Goal: Transaction & Acquisition: Purchase product/service

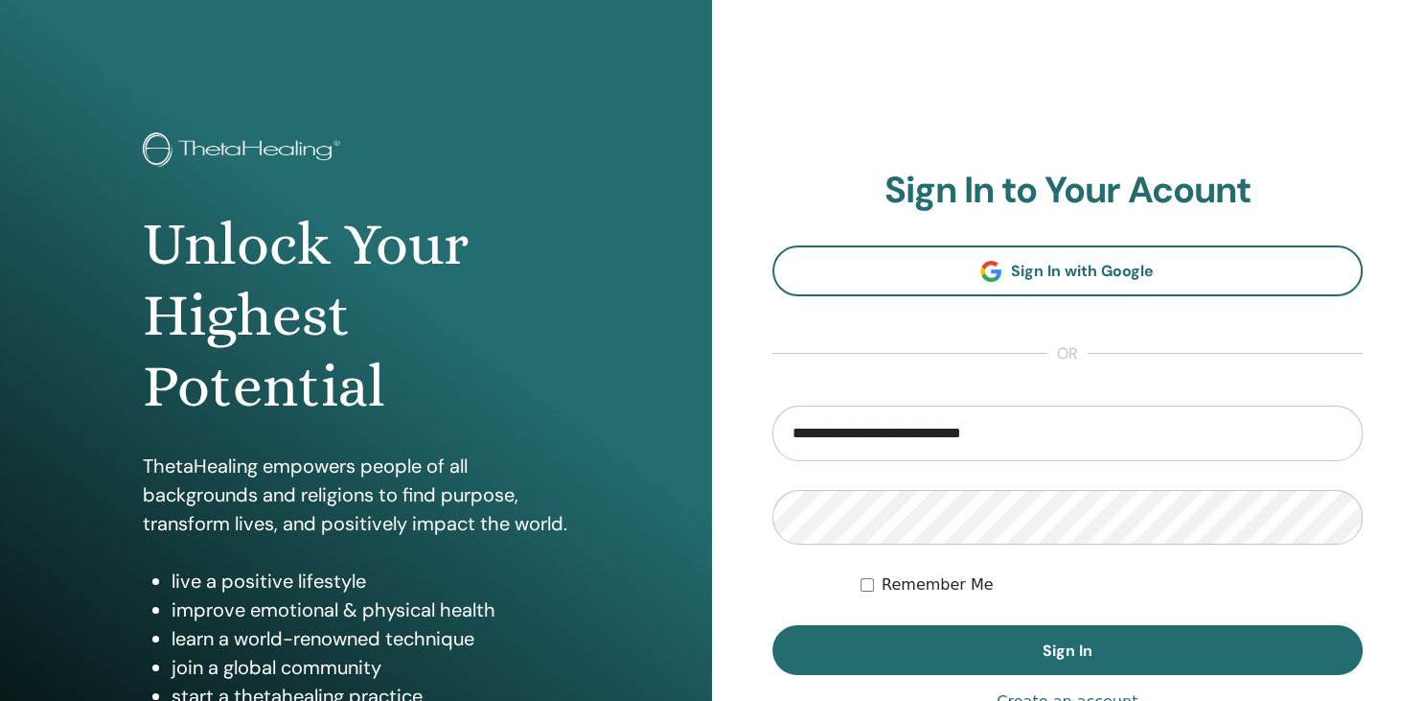
type input "**********"
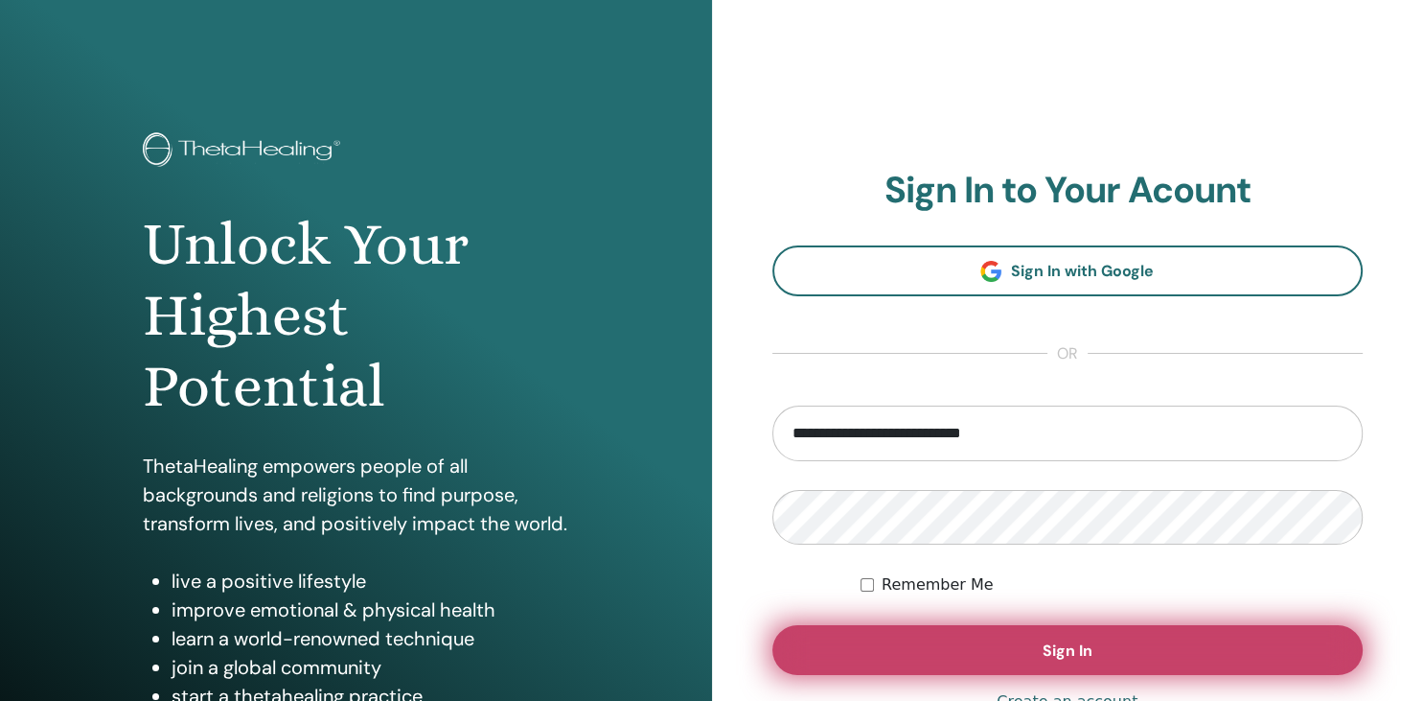
click at [921, 667] on button "Sign In" at bounding box center [1067, 650] width 591 height 50
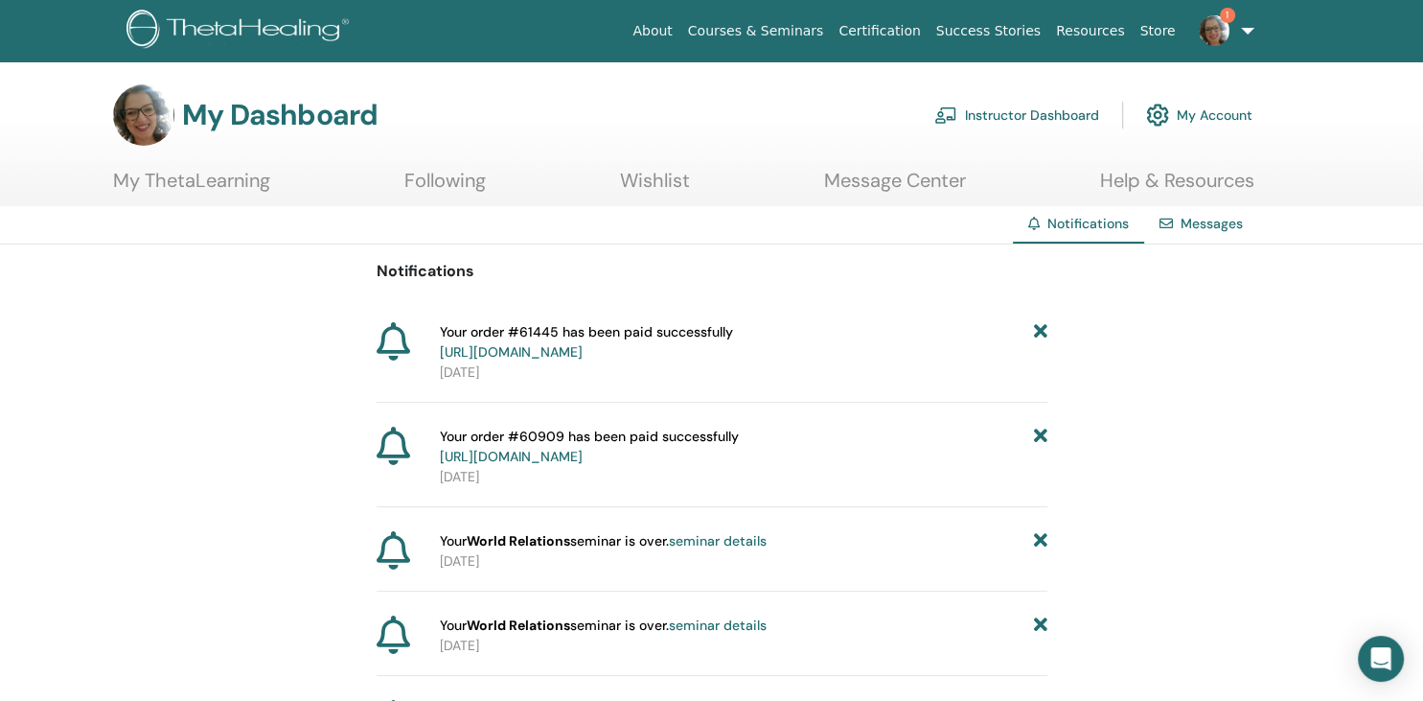
click at [1047, 117] on link "Instructor Dashboard" at bounding box center [1016, 115] width 165 height 42
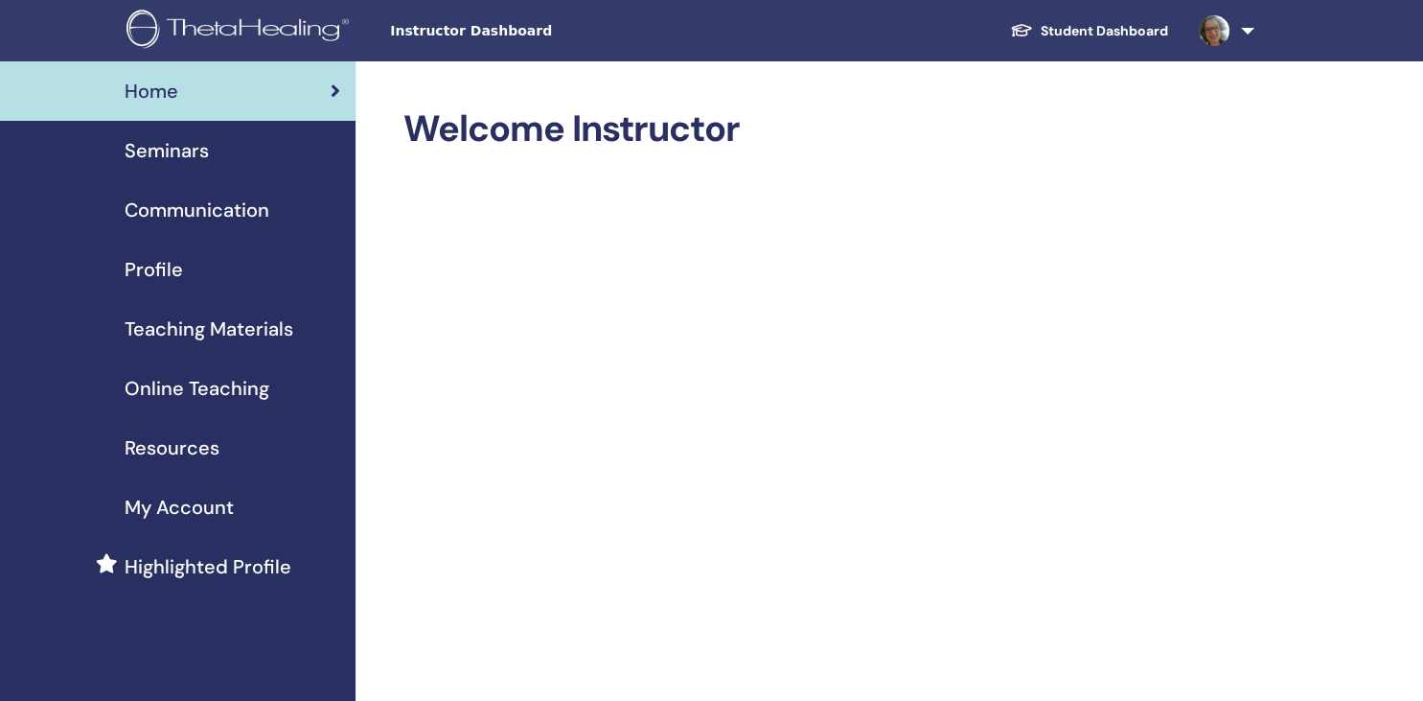
click at [171, 150] on span "Seminars" at bounding box center [167, 150] width 84 height 29
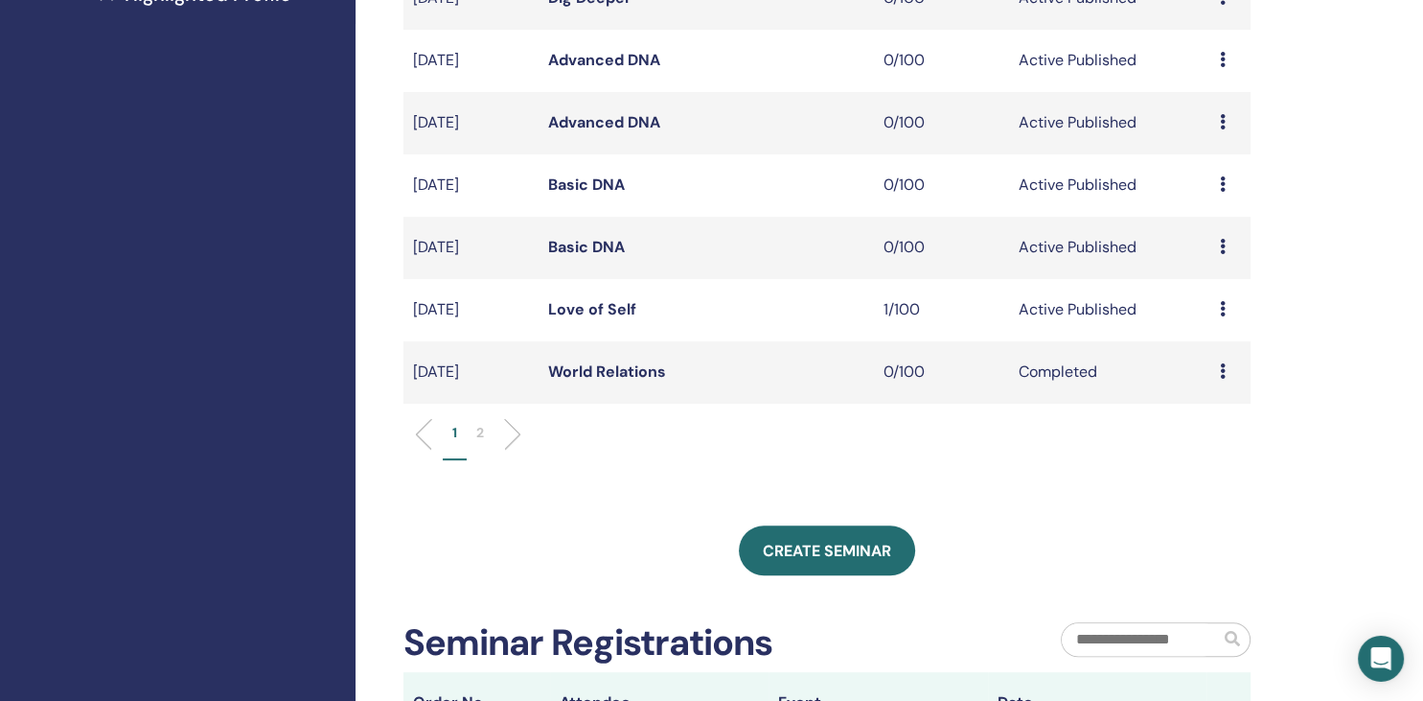
scroll to position [607, 0]
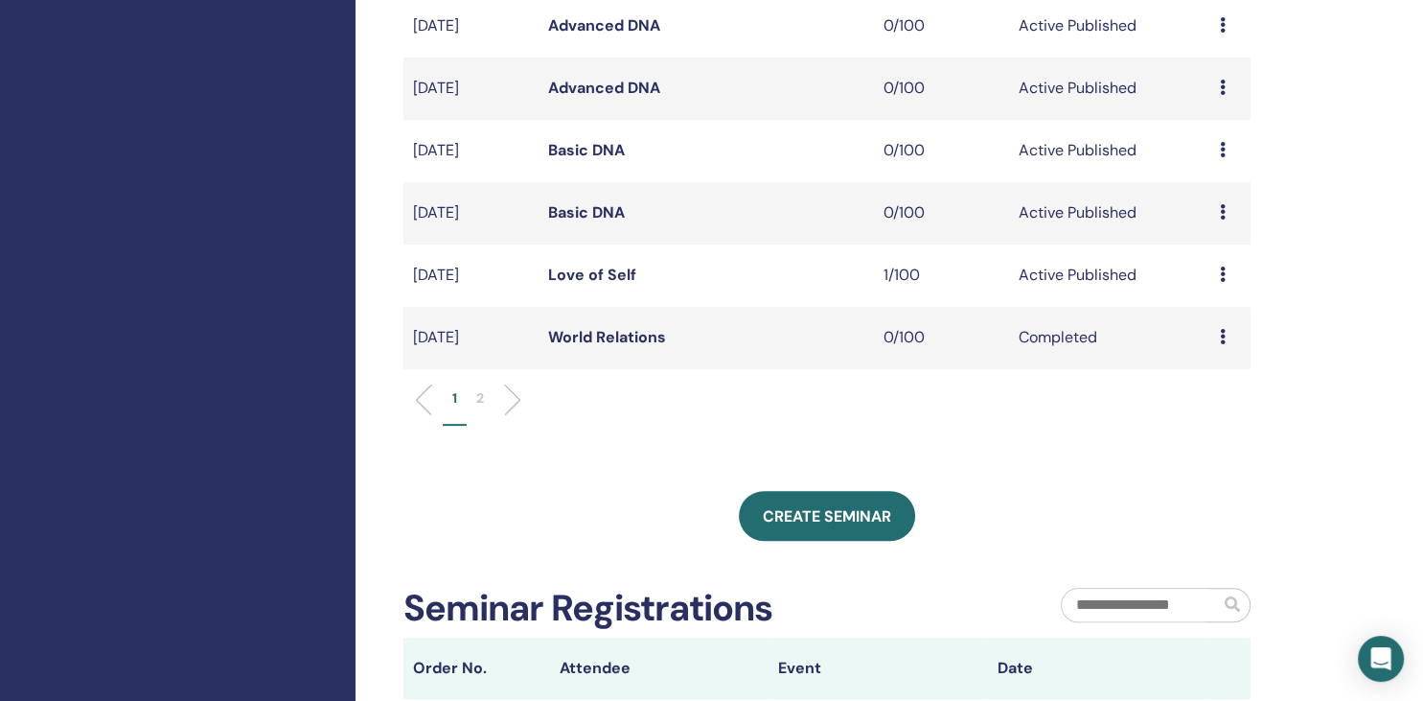
click at [615, 278] on link "Love of Self" at bounding box center [592, 275] width 88 height 20
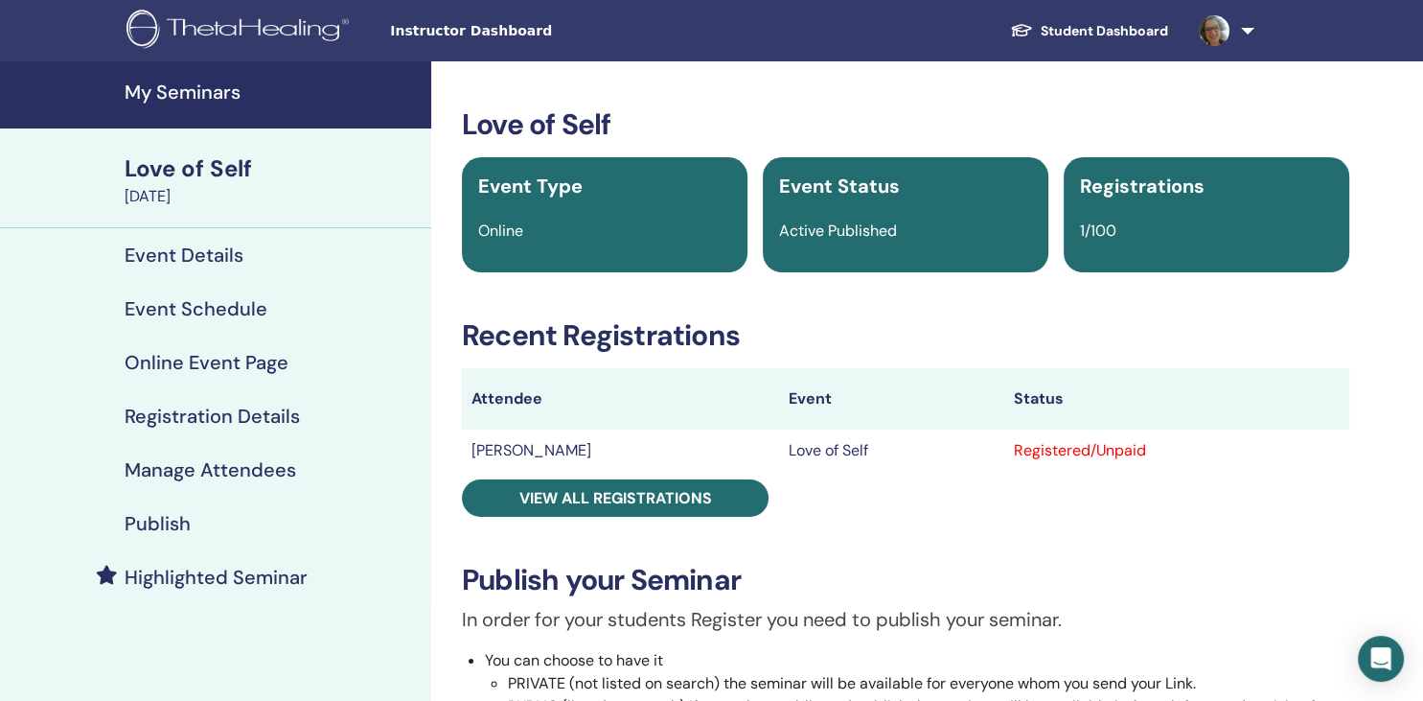
scroll to position [101, 0]
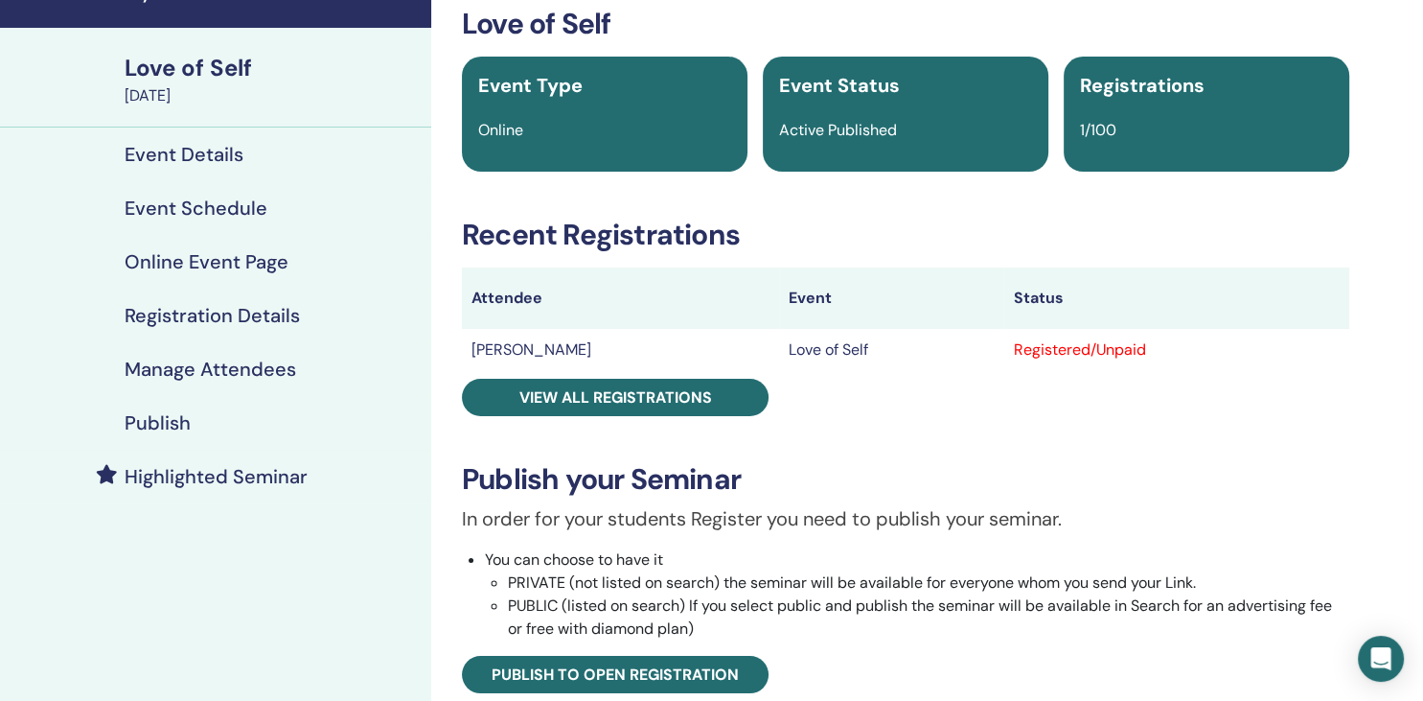
click at [264, 468] on h4 "Highlighted Seminar" at bounding box center [216, 476] width 183 height 23
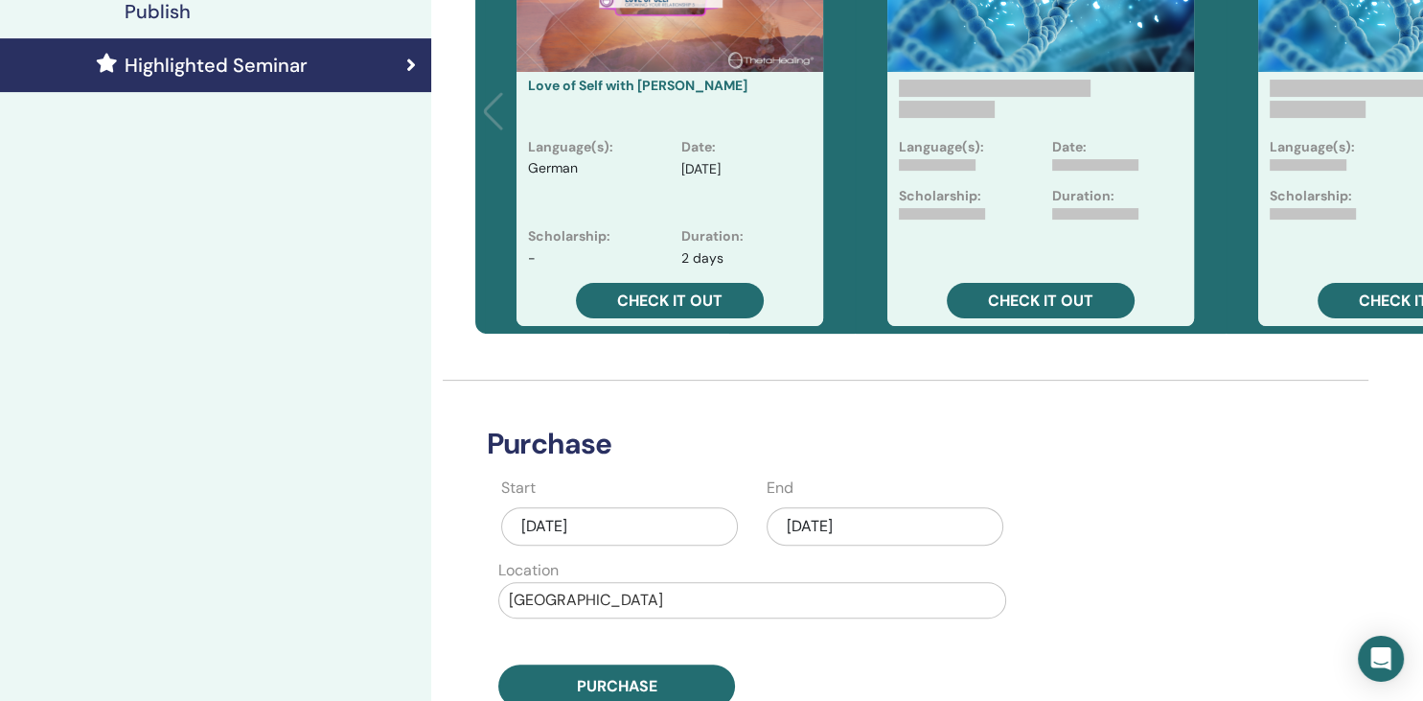
scroll to position [708, 0]
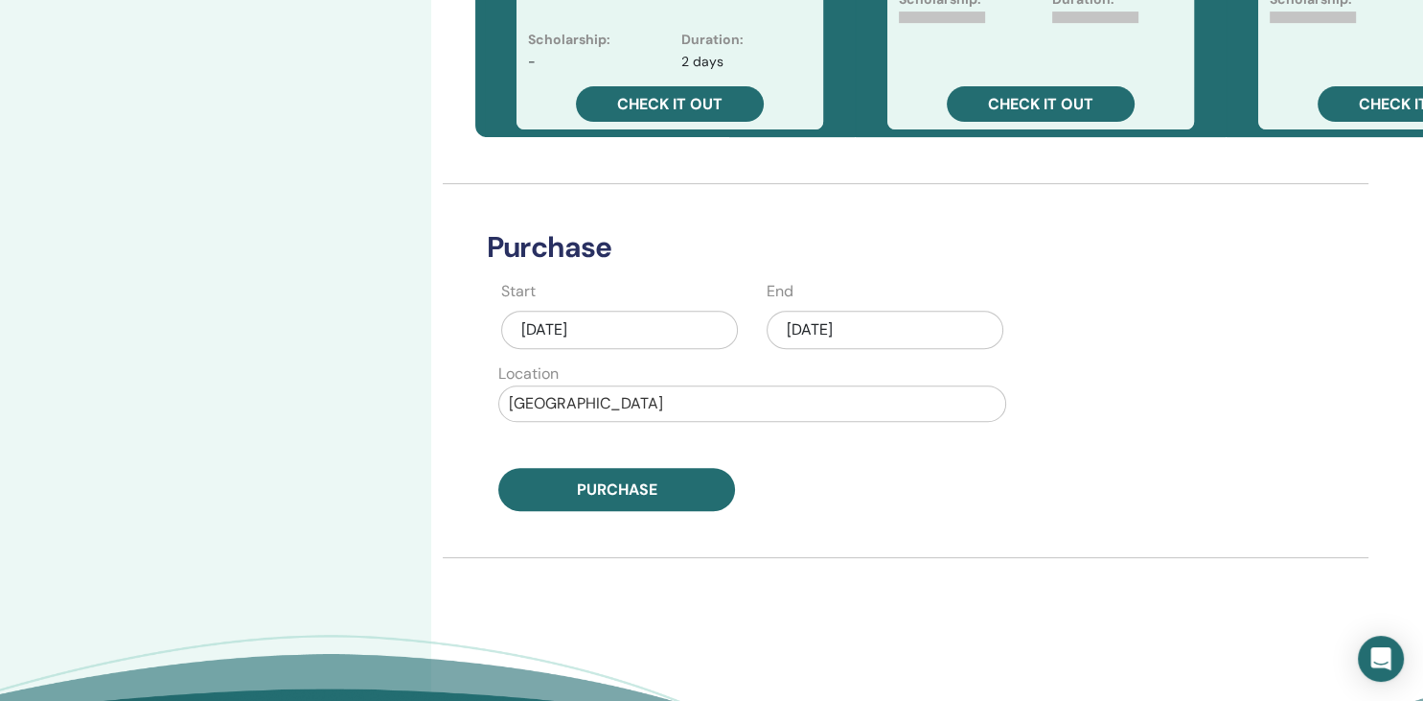
click at [868, 330] on div "Aug/26, 2025" at bounding box center [885, 330] width 237 height 38
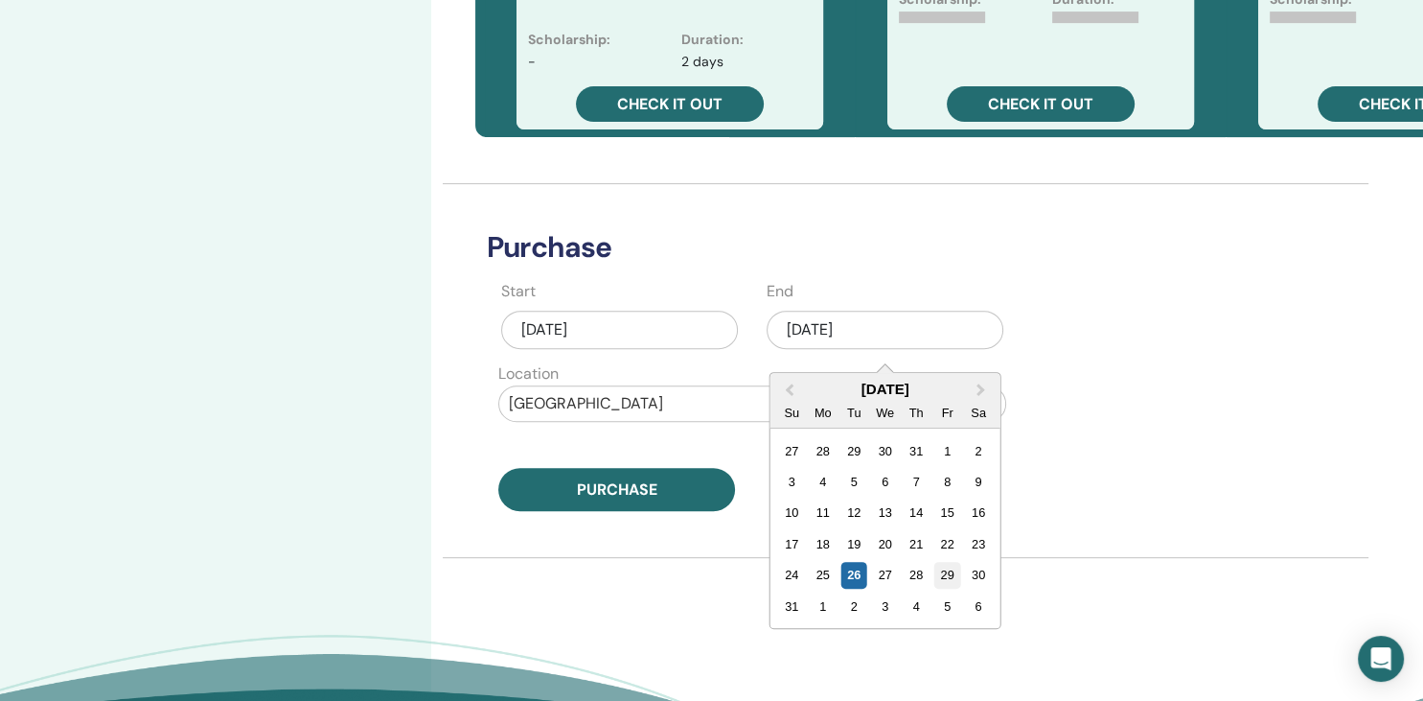
click at [950, 577] on div "29" at bounding box center [947, 575] width 26 height 26
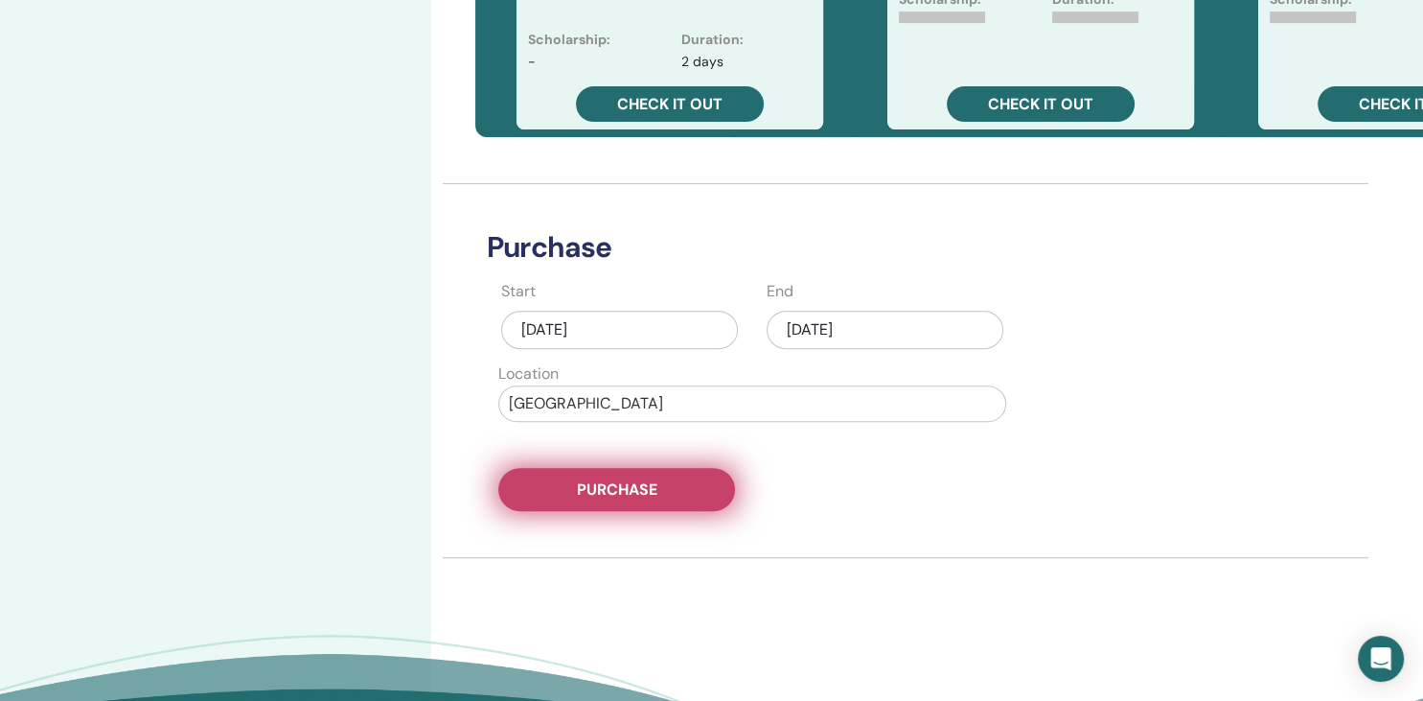
click at [678, 493] on button "Purchase" at bounding box center [616, 489] width 237 height 43
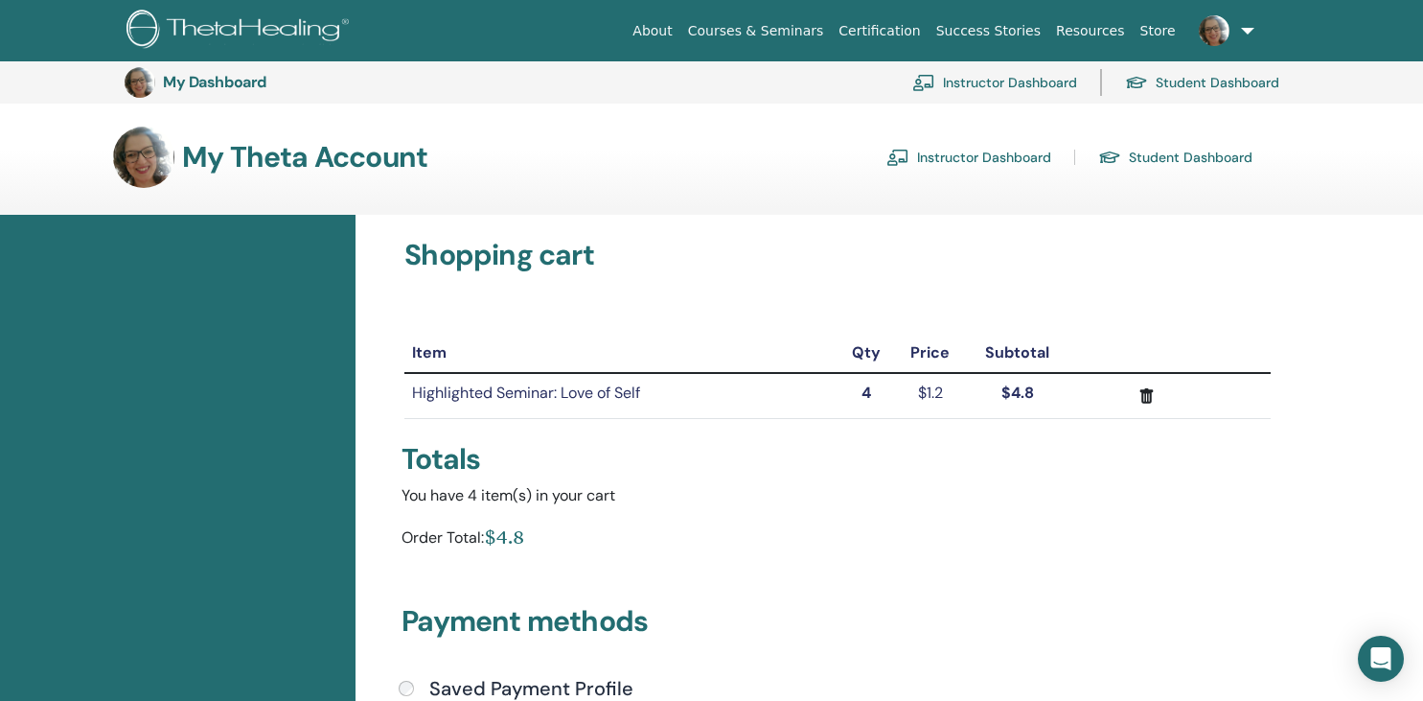
scroll to position [345, 0]
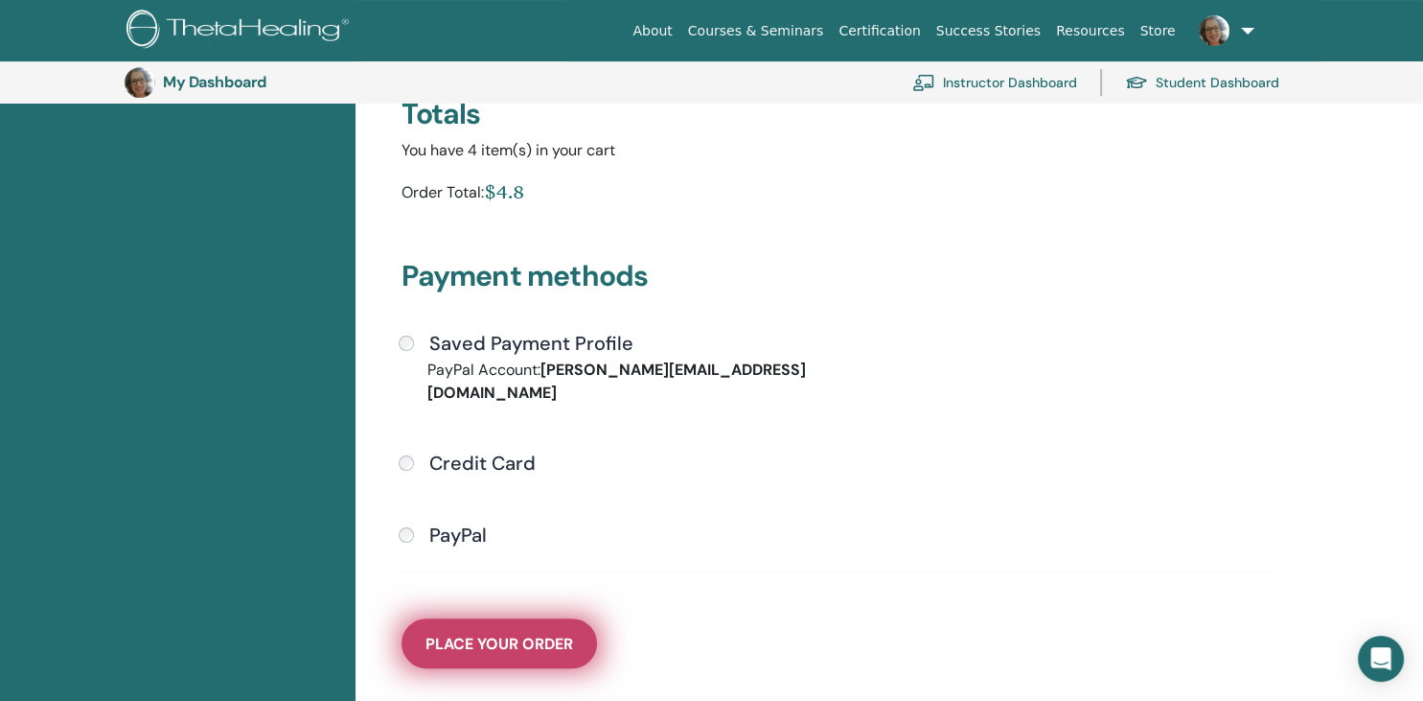
click at [499, 633] on span "Place Your Order" at bounding box center [500, 643] width 148 height 20
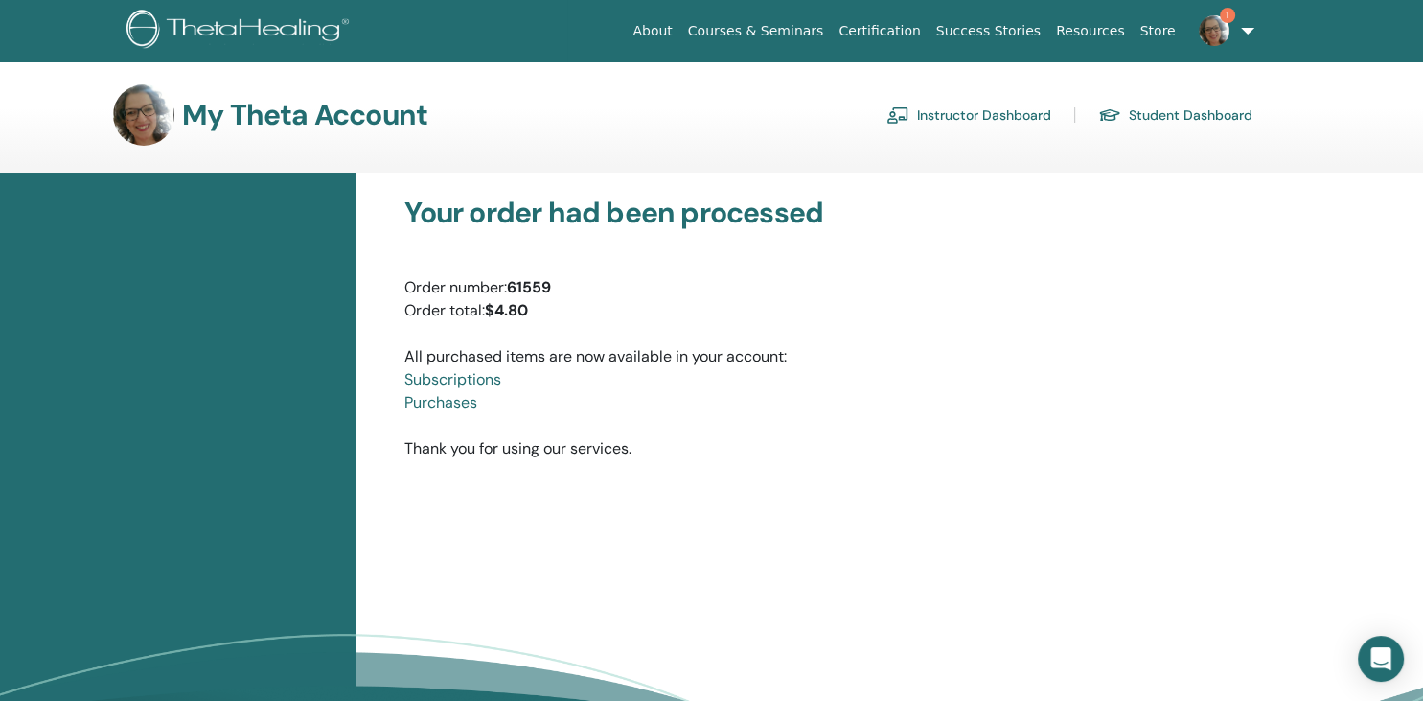
click at [1240, 34] on link "1" at bounding box center [1223, 30] width 79 height 61
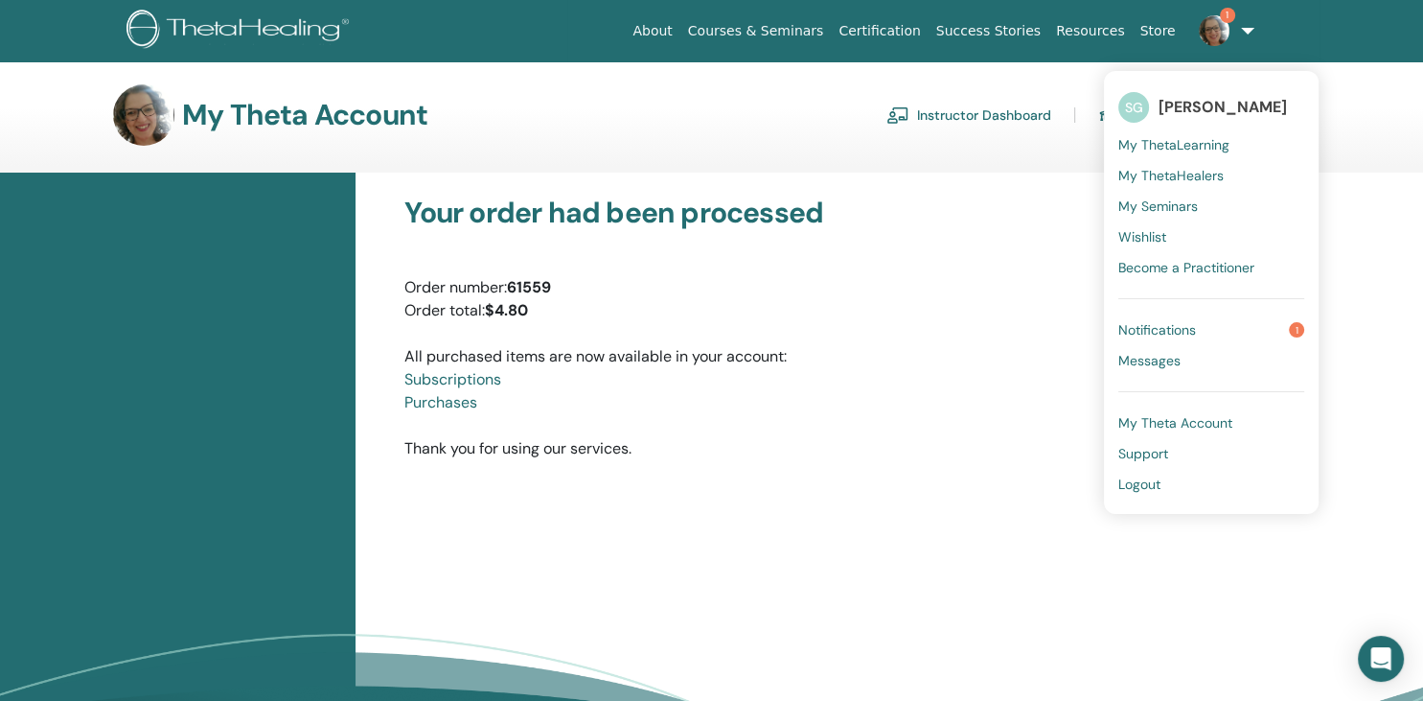
click at [1193, 323] on span "Notifications" at bounding box center [1157, 329] width 78 height 17
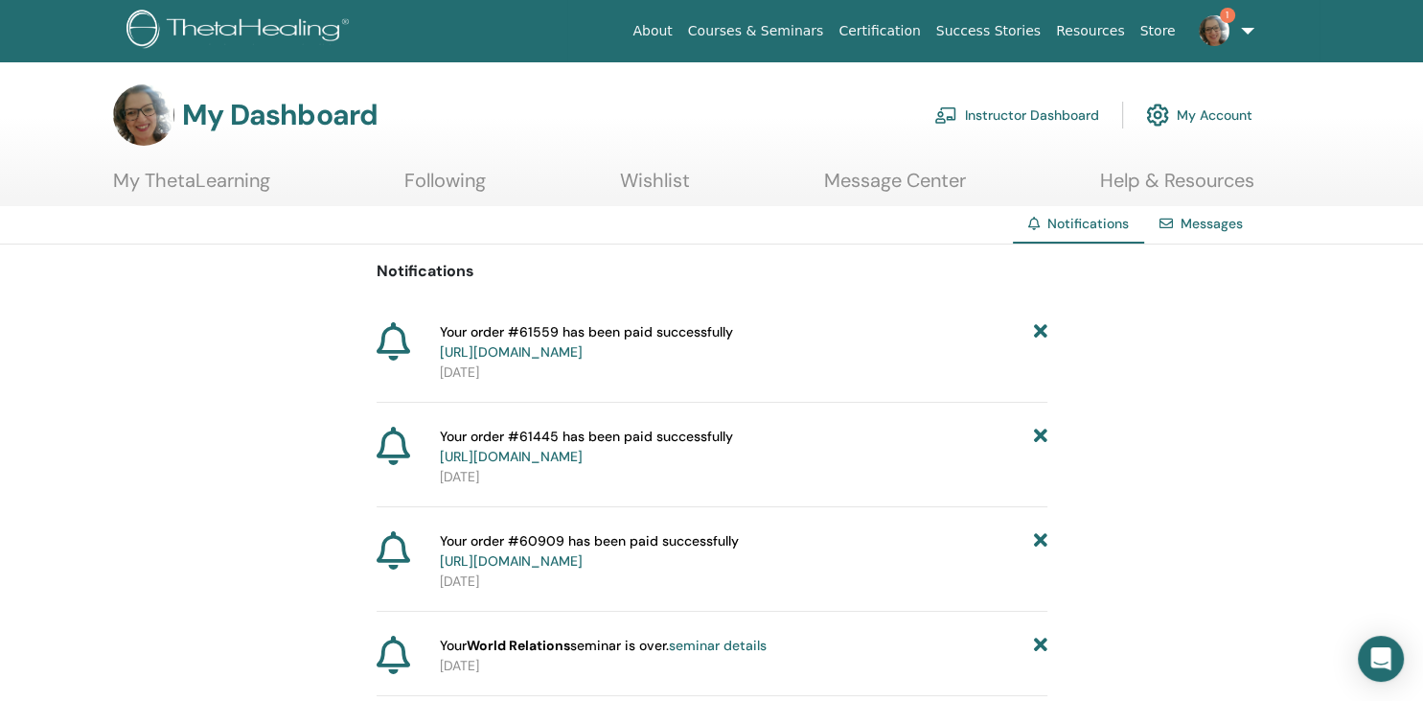
click at [828, 33] on link "Courses & Seminars" at bounding box center [755, 30] width 151 height 35
